Goal: Information Seeking & Learning: Learn about a topic

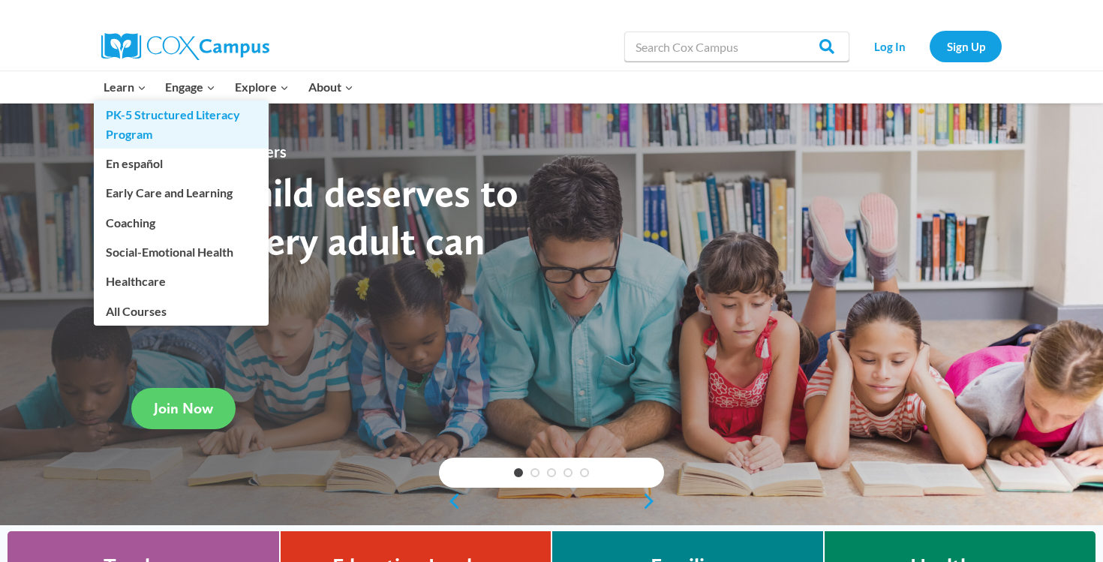
click at [148, 117] on link "PK-5 Structured Literacy Program" at bounding box center [181, 125] width 175 height 48
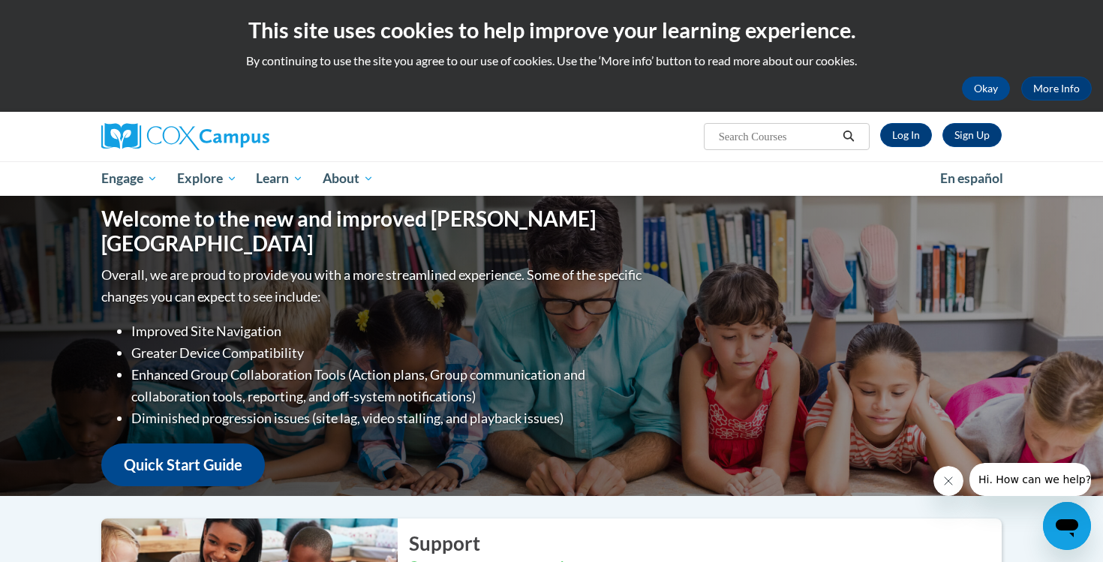
click at [944, 485] on icon "Close message from company" at bounding box center [948, 481] width 12 height 12
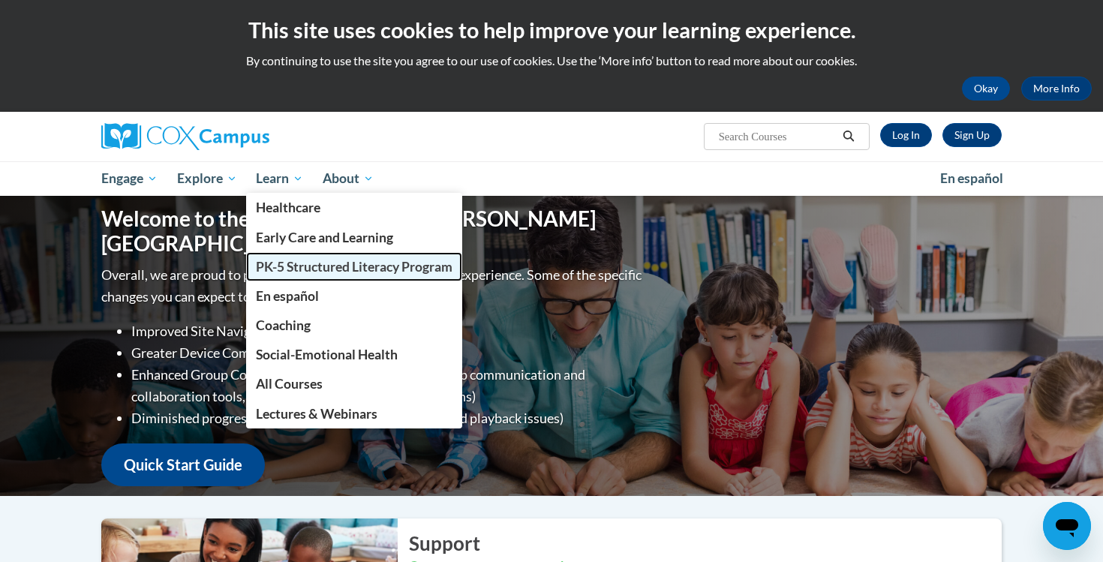
click at [320, 260] on span "PK-5 Structured Literacy Program" at bounding box center [354, 267] width 197 height 16
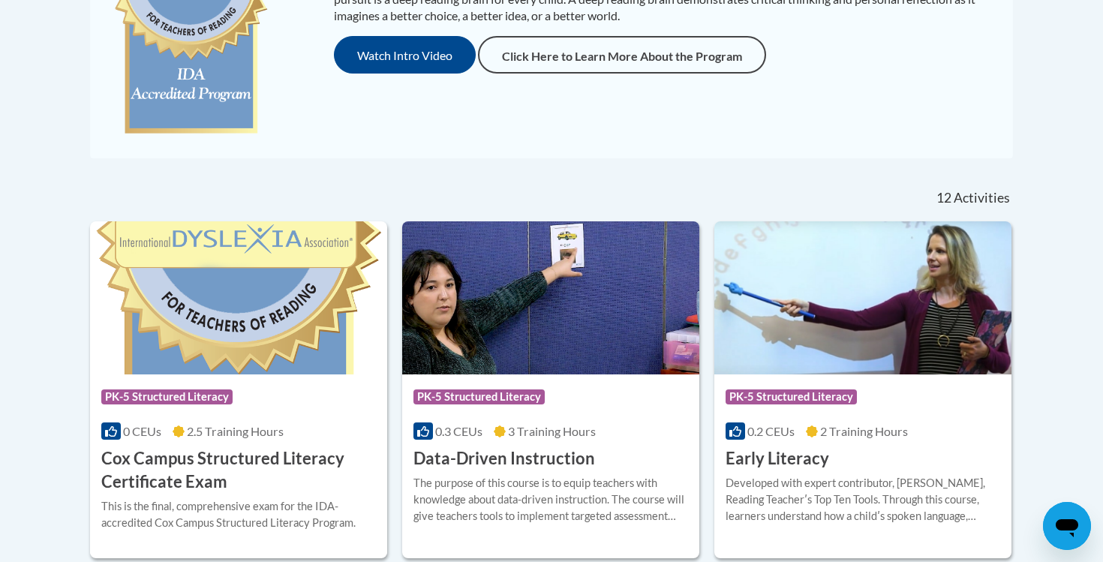
scroll to position [455, 0]
